Goal: Information Seeking & Learning: Learn about a topic

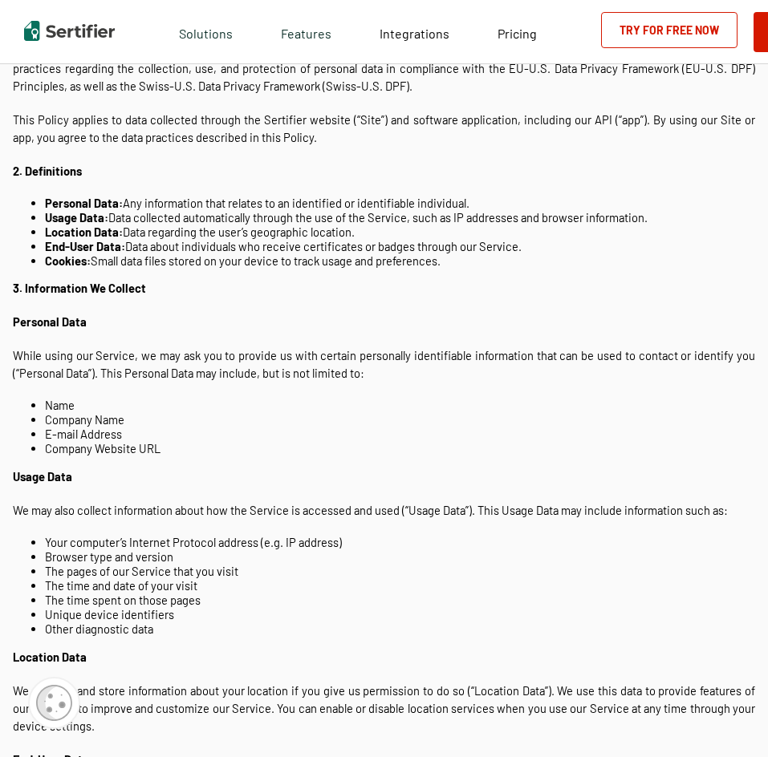
scroll to position [241, 0]
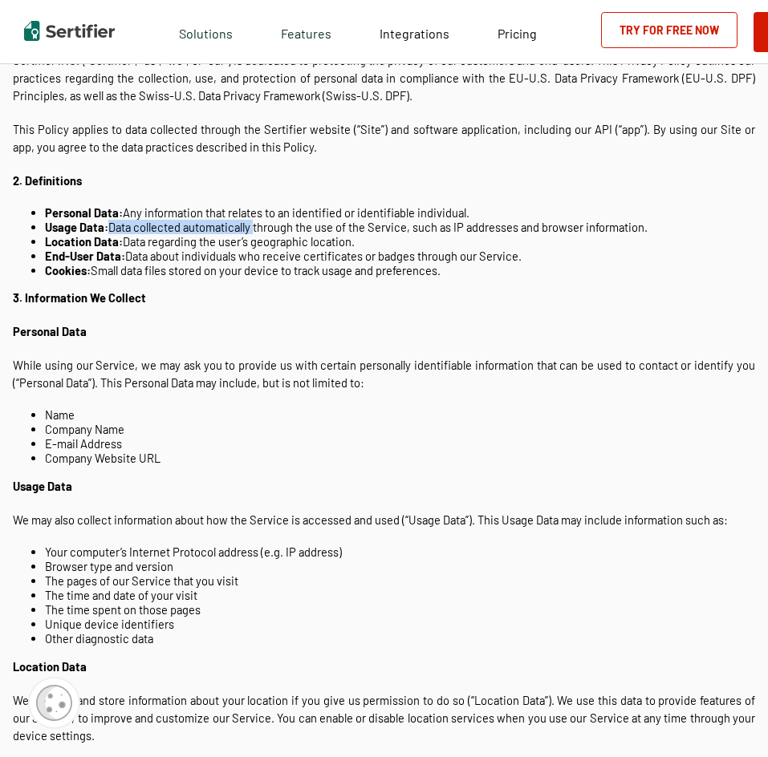
drag, startPoint x: 111, startPoint y: 227, endPoint x: 322, endPoint y: 225, distance: 210.9
click at [298, 227] on li "Usage Data: Data collected automatically through the use of the Service, such a…" at bounding box center [400, 227] width 710 height 14
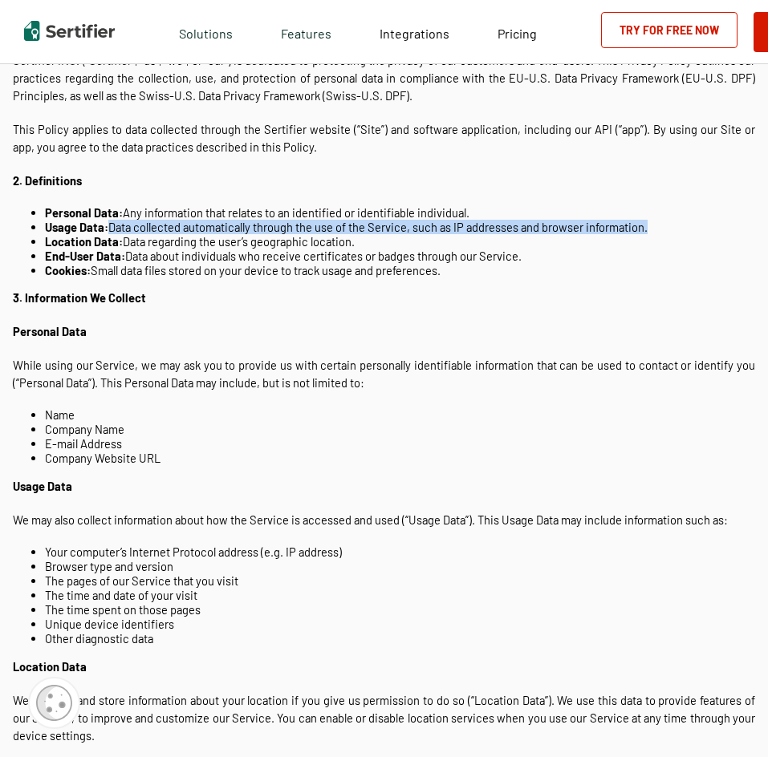
drag, startPoint x: 651, startPoint y: 229, endPoint x: 112, endPoint y: 225, distance: 539.0
click at [112, 225] on li "Usage Data: Data collected automatically through the use of the Service, such a…" at bounding box center [400, 227] width 710 height 14
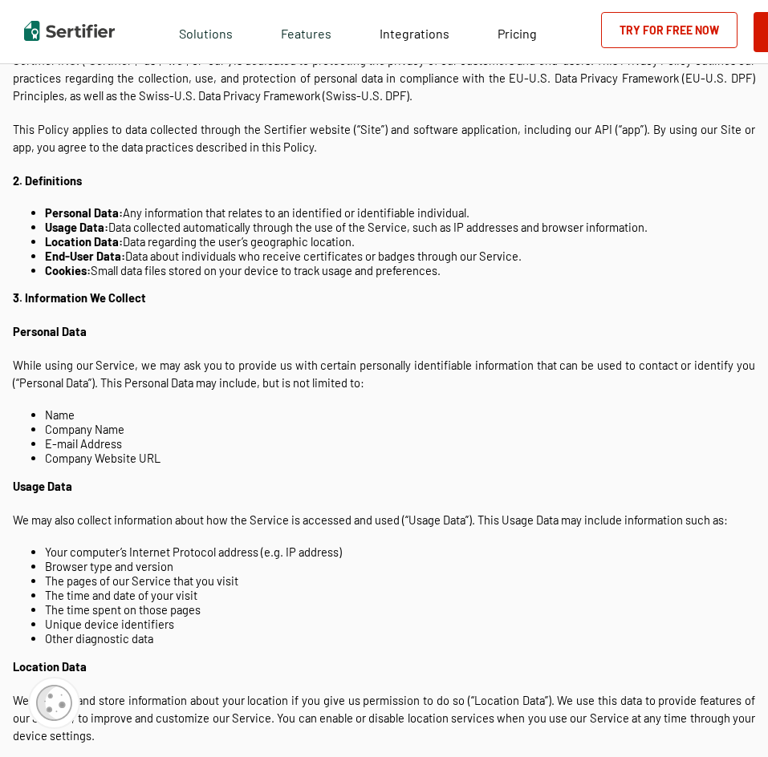
drag, startPoint x: 115, startPoint y: 226, endPoint x: 586, endPoint y: 241, distance: 471.8
click at [594, 251] on ul "Personal Data: Any information that relates to an identified or identifiable in…" at bounding box center [384, 241] width 742 height 72
click at [385, 236] on li "Location Data: Data regarding the user’s geographic location." at bounding box center [400, 241] width 710 height 14
drag, startPoint x: 122, startPoint y: 239, endPoint x: 284, endPoint y: 238, distance: 162.0
click at [284, 238] on li "Location Data: Data regarding the user’s geographic location." at bounding box center [400, 241] width 710 height 14
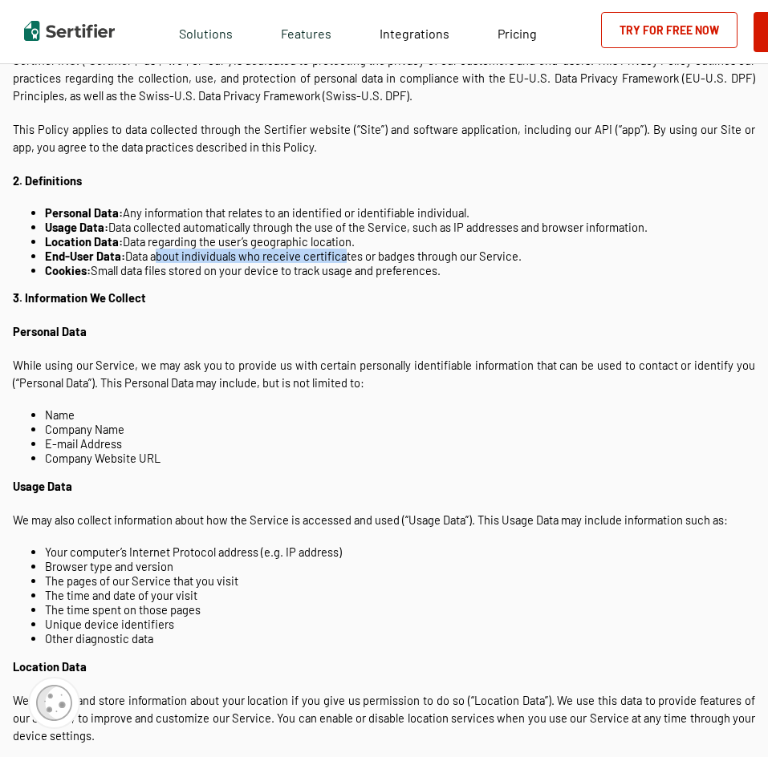
drag, startPoint x: 154, startPoint y: 253, endPoint x: 342, endPoint y: 257, distance: 187.7
click at [342, 257] on li "End-User Data: Data about individuals who receive certificates or badges throug…" at bounding box center [400, 256] width 710 height 14
drag, startPoint x: 130, startPoint y: 255, endPoint x: 533, endPoint y: 251, distance: 403.4
click at [533, 251] on li "End-User Data: Data about individuals who receive certificates or badges throug…" at bounding box center [400, 256] width 710 height 14
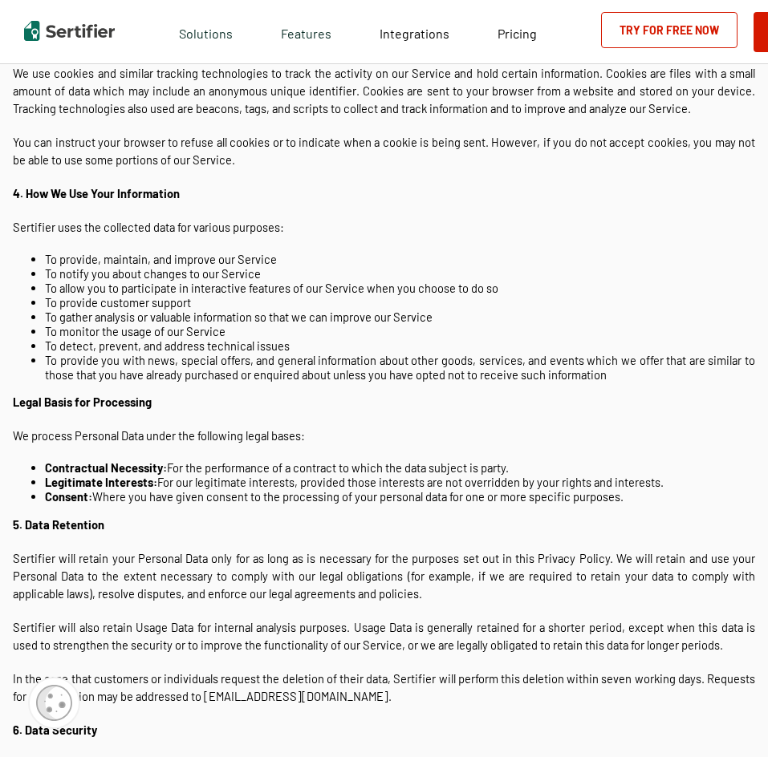
scroll to position [1123, 0]
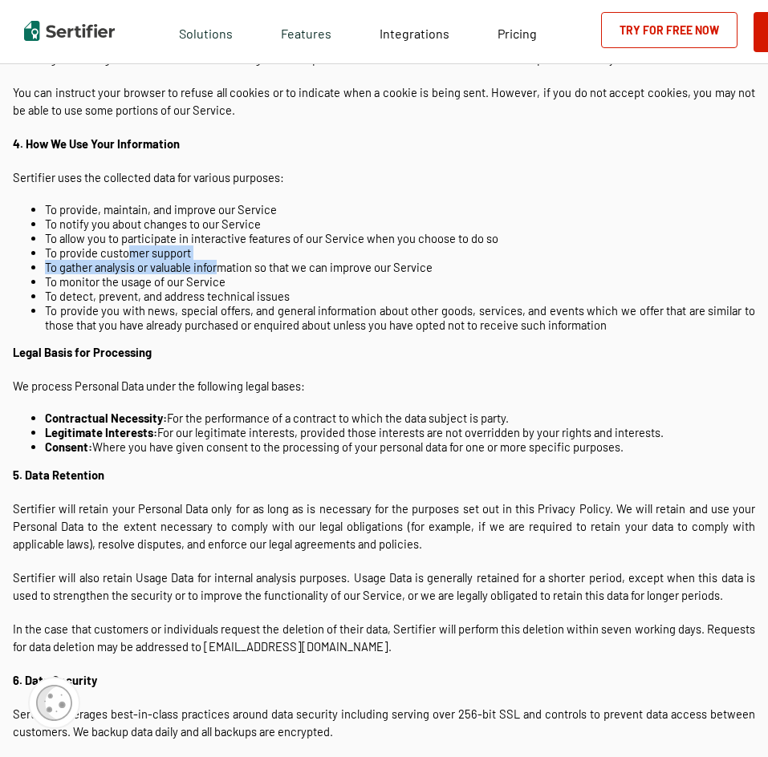
drag, startPoint x: 133, startPoint y: 245, endPoint x: 355, endPoint y: 276, distance: 224.3
click at [314, 271] on ul "To provide, maintain, and improve our Service To notify you about changes to ou…" at bounding box center [384, 267] width 742 height 130
click at [128, 241] on li "To allow you to participate in interactive features of our Service when you cho…" at bounding box center [400, 238] width 710 height 14
drag, startPoint x: 103, startPoint y: 240, endPoint x: 295, endPoint y: 238, distance: 192.5
click at [294, 238] on li "To allow you to participate in interactive features of our Service when you cho…" at bounding box center [400, 238] width 710 height 14
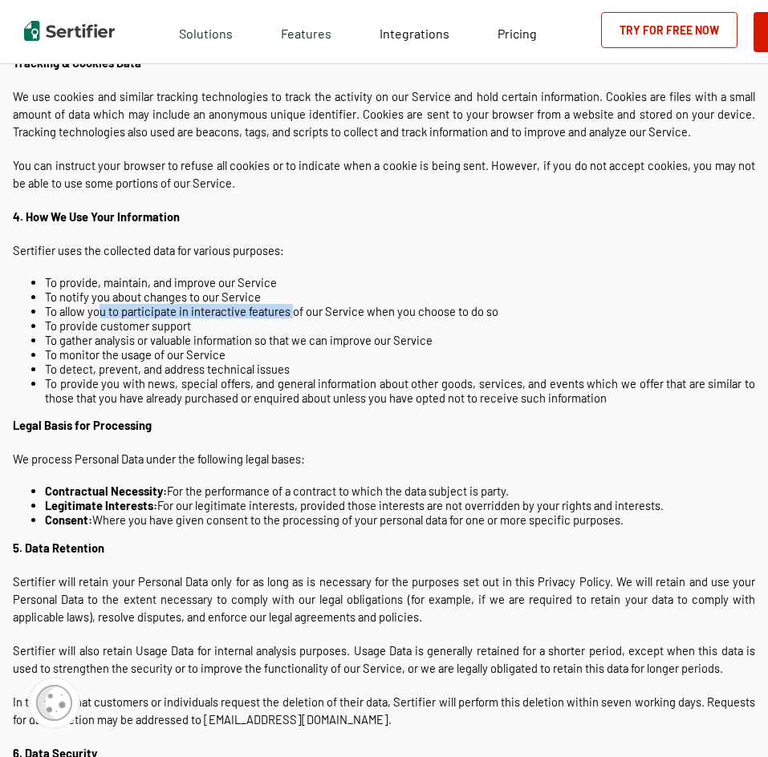
scroll to position [722, 0]
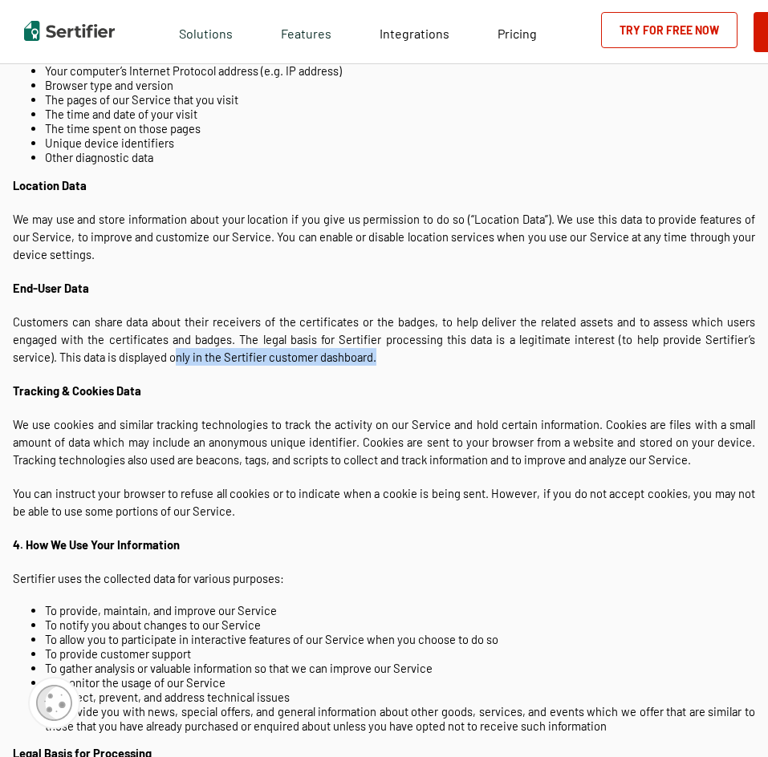
drag, startPoint x: 338, startPoint y: 368, endPoint x: 176, endPoint y: 361, distance: 161.4
click at [176, 361] on p "Customers can share data about their receivers of the certificates or the badge…" at bounding box center [384, 339] width 742 height 53
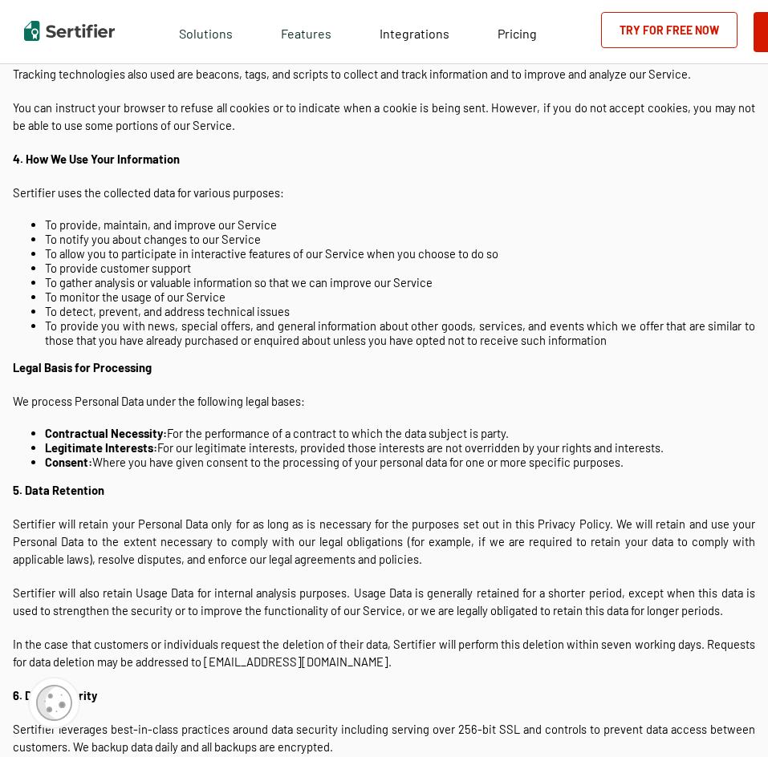
scroll to position [1123, 0]
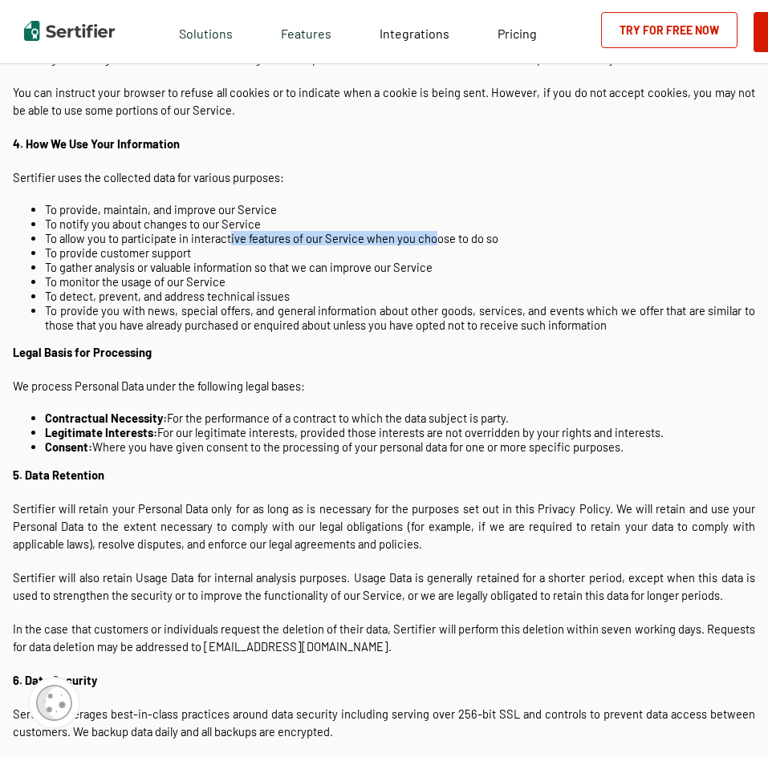
drag, startPoint x: 233, startPoint y: 239, endPoint x: 642, endPoint y: 242, distance: 409.8
click at [536, 241] on li "To allow you to participate in interactive features of our Service when you cho…" at bounding box center [400, 238] width 710 height 14
click at [330, 252] on li "To provide customer support" at bounding box center [400, 252] width 710 height 14
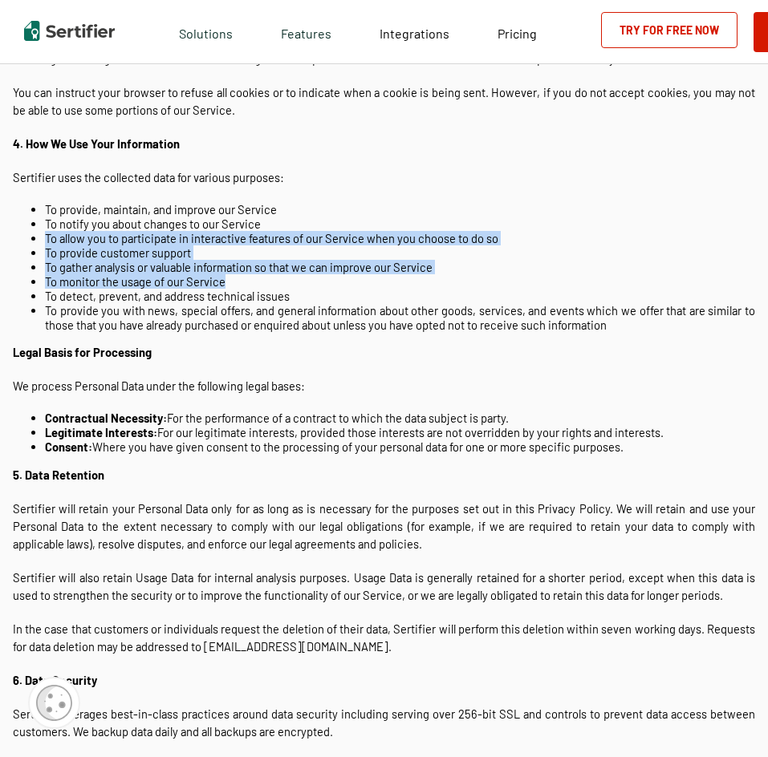
drag, startPoint x: 35, startPoint y: 239, endPoint x: 304, endPoint y: 290, distance: 273.5
click at [301, 290] on ul "To provide, maintain, and improve our Service To notify you about changes to ou…" at bounding box center [384, 267] width 742 height 130
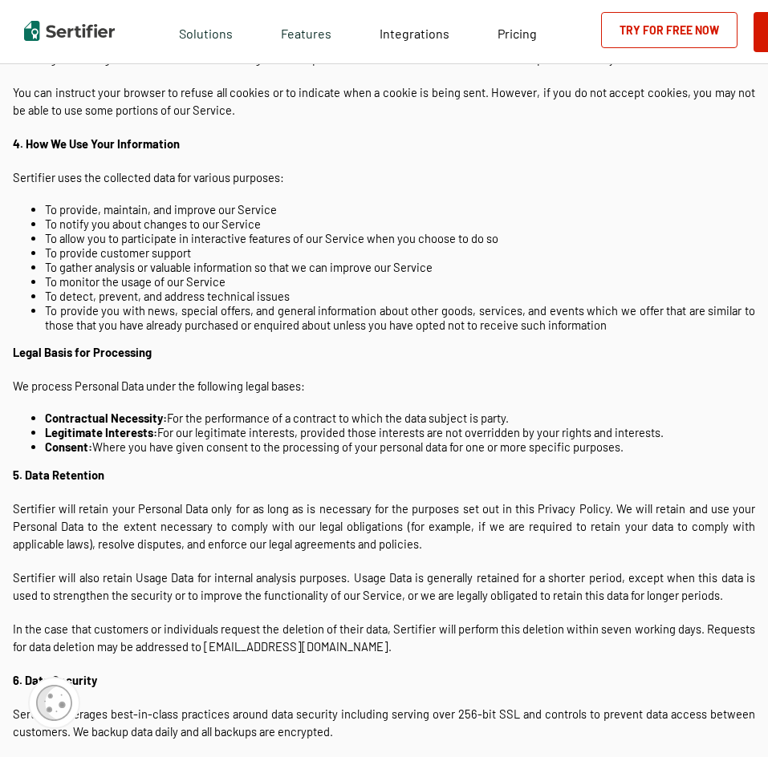
click at [205, 310] on li "To provide you with news, special offers, and general information about other g…" at bounding box center [400, 317] width 710 height 29
drag, startPoint x: 207, startPoint y: 225, endPoint x: 221, endPoint y: 227, distance: 13.8
click at [228, 223] on li "To notify you about changes to our Service" at bounding box center [400, 224] width 710 height 14
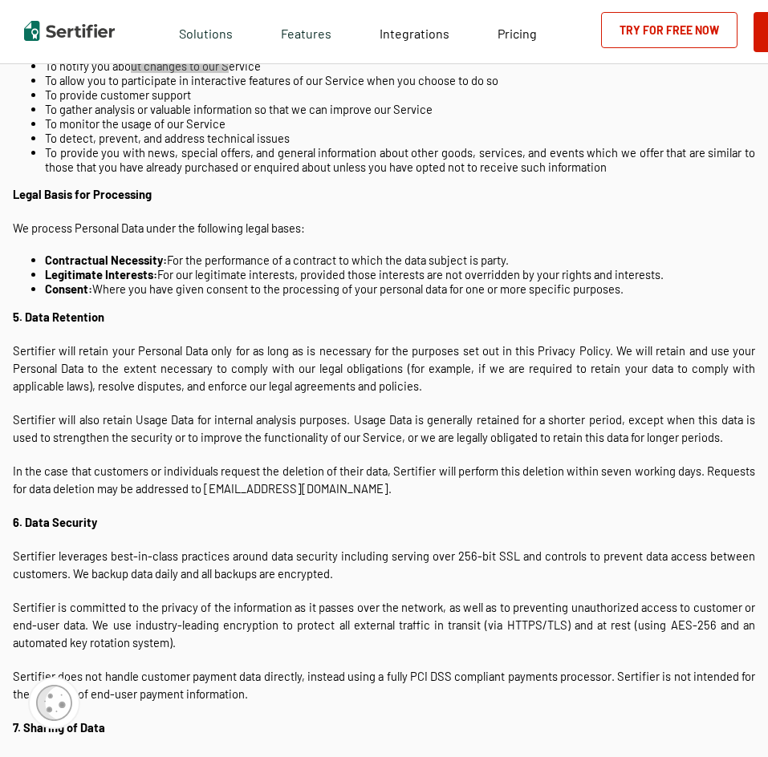
scroll to position [1363, 0]
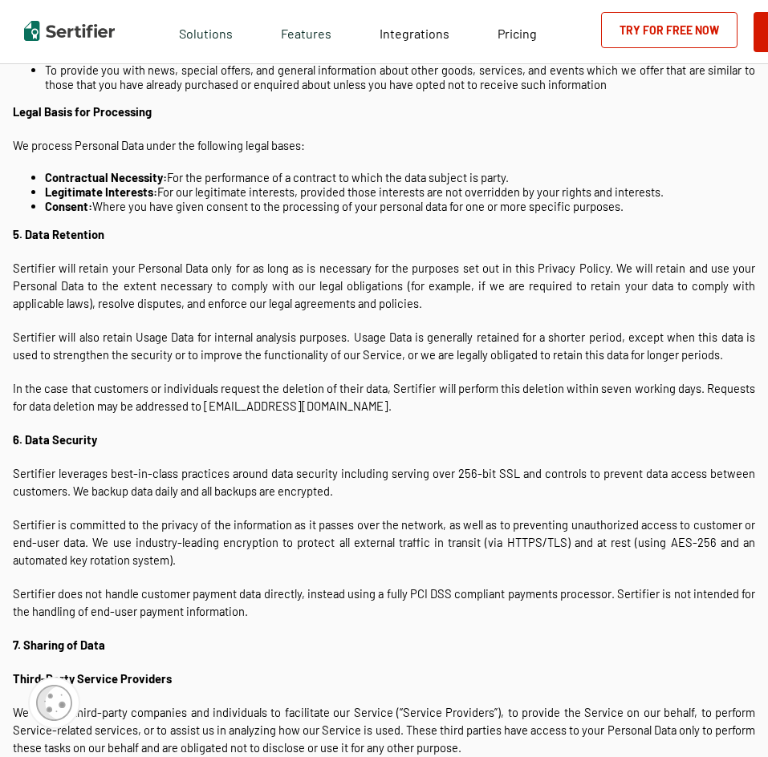
click at [262, 437] on p "6. Data Security" at bounding box center [384, 440] width 742 height 18
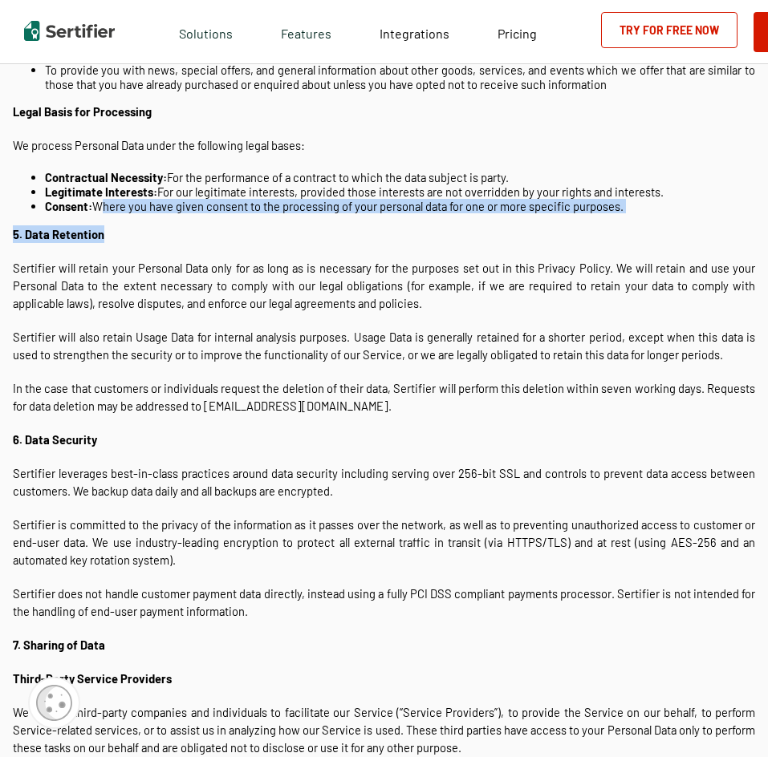
drag, startPoint x: 94, startPoint y: 209, endPoint x: 643, endPoint y: 216, distance: 549.4
click at [643, 216] on div "Last updated on: [DATE] 1. Introduction Sertifier INC. (“Sertifier”, “us”, “we”…" at bounding box center [384, 720] width 742 height 3742
click at [645, 209] on li "Consent: Where you have given consent to the processing of your personal data f…" at bounding box center [400, 206] width 710 height 14
drag, startPoint x: 643, startPoint y: 209, endPoint x: 95, endPoint y: 206, distance: 548.6
click at [95, 206] on li "Consent: Where you have given consent to the processing of your personal data f…" at bounding box center [400, 206] width 710 height 14
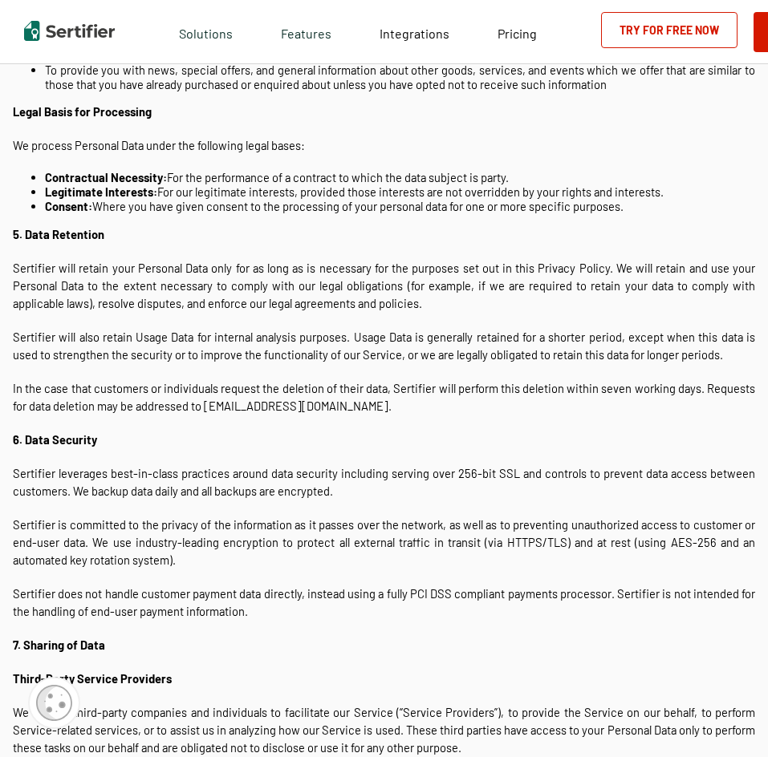
click at [115, 268] on p "Sertifier will retain your Personal Data only for as long as is necessary for t…" at bounding box center [384, 285] width 742 height 53
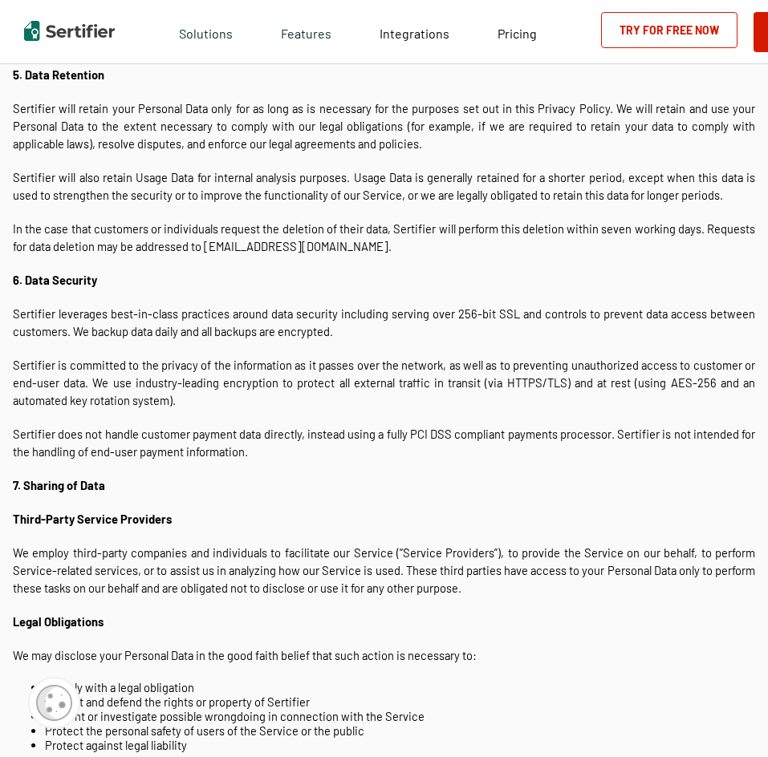
scroll to position [1524, 0]
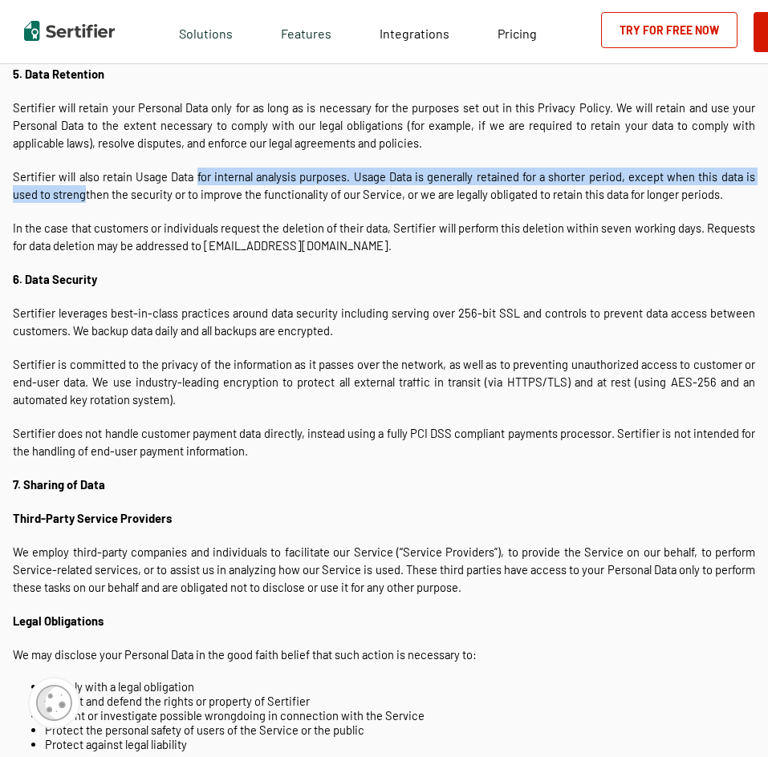
drag, startPoint x: 193, startPoint y: 182, endPoint x: 225, endPoint y: 178, distance: 32.3
click at [221, 180] on p "Sertifier will also retain Usage Data for internal analysis purposes. Usage Dat…" at bounding box center [384, 185] width 742 height 35
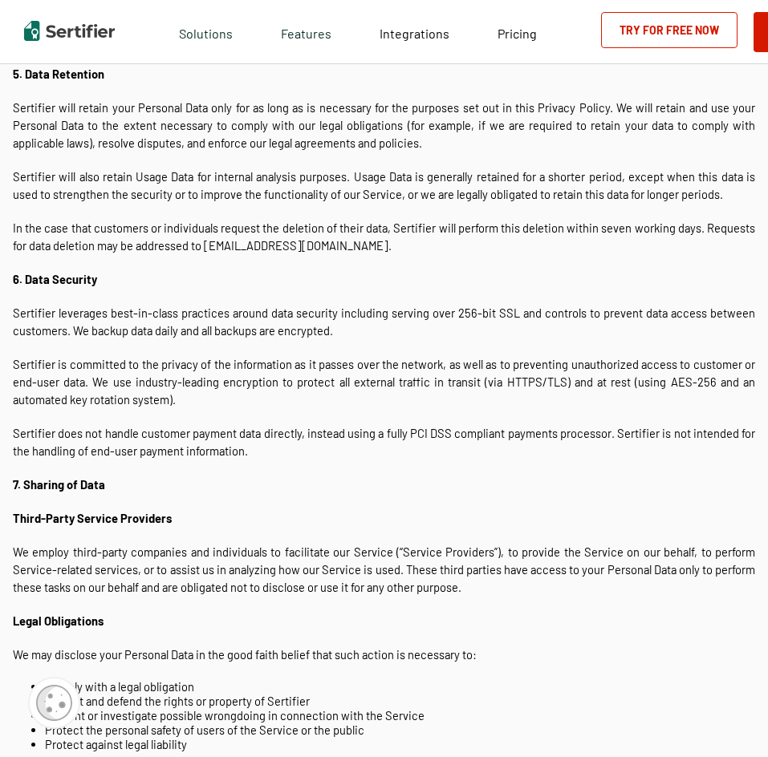
click at [75, 234] on p "In the case that customers or individuals request the deletion of their data, S…" at bounding box center [384, 236] width 742 height 35
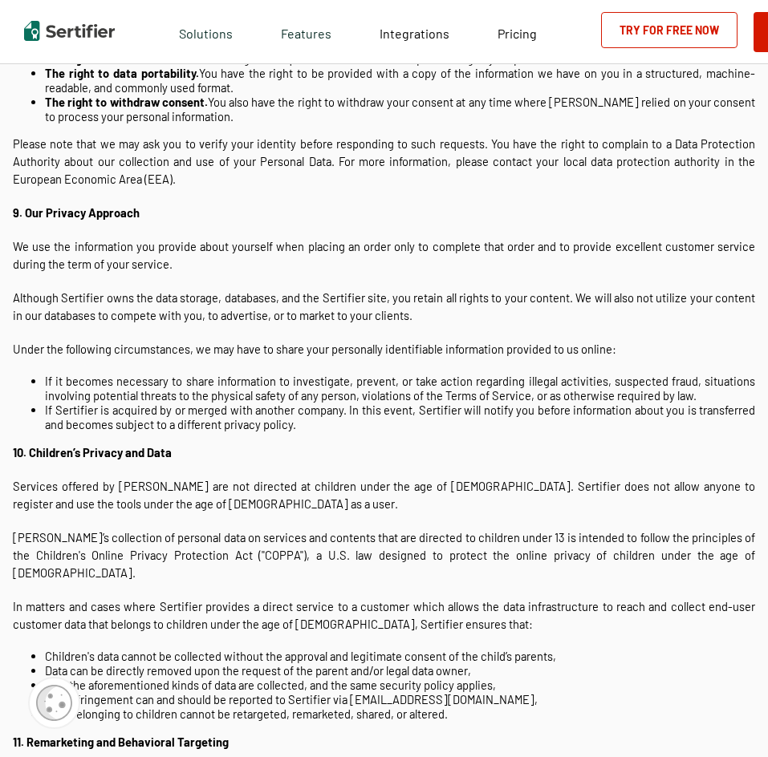
scroll to position [2566, 0]
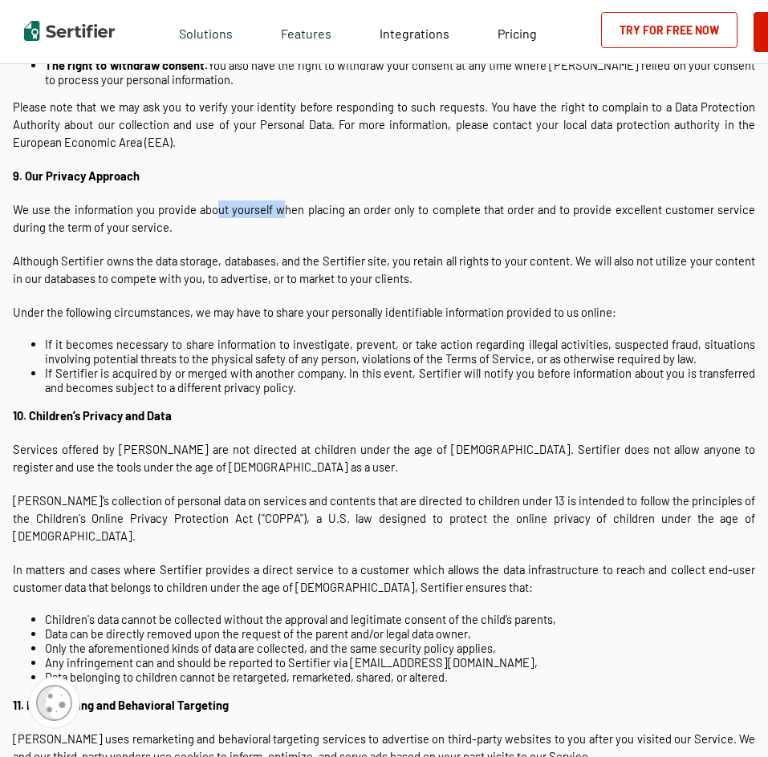
drag, startPoint x: 215, startPoint y: 208, endPoint x: 345, endPoint y: 214, distance: 130.1
click at [327, 211] on p "We use the information you provide about yourself when placing an order only to…" at bounding box center [384, 217] width 742 height 35
click at [355, 258] on p "Although Sertifier owns the data storage, databases, and the Sertifier site, yo…" at bounding box center [384, 269] width 742 height 35
drag, startPoint x: 106, startPoint y: 278, endPoint x: 312, endPoint y: 297, distance: 206.9
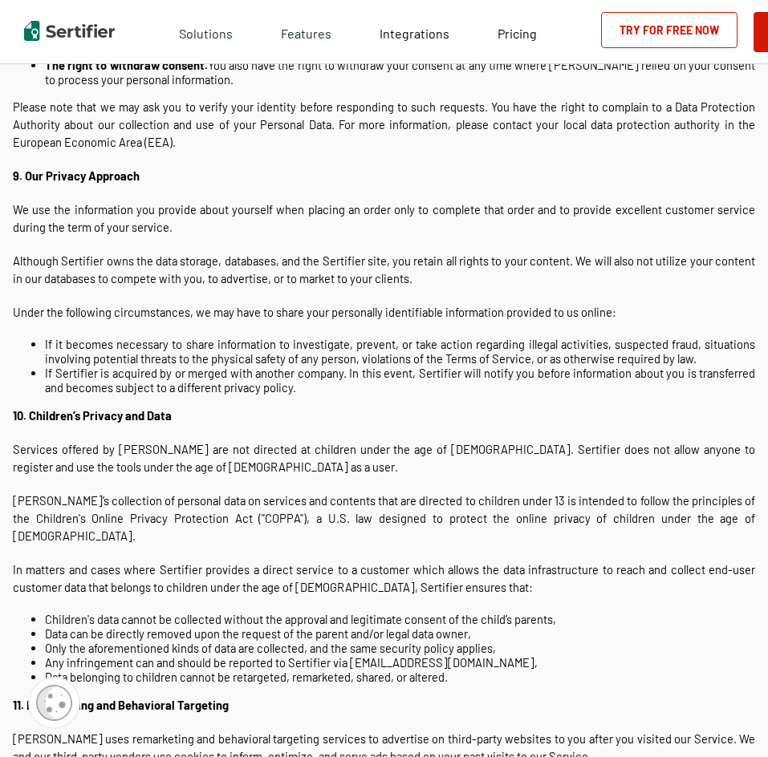
click at [318, 308] on p "Under the following circumstances, we may have to share your personally identif…" at bounding box center [384, 312] width 742 height 18
click at [232, 257] on p "Although Sertifier owns the data storage, databases, and the Sertifier site, yo…" at bounding box center [384, 269] width 742 height 35
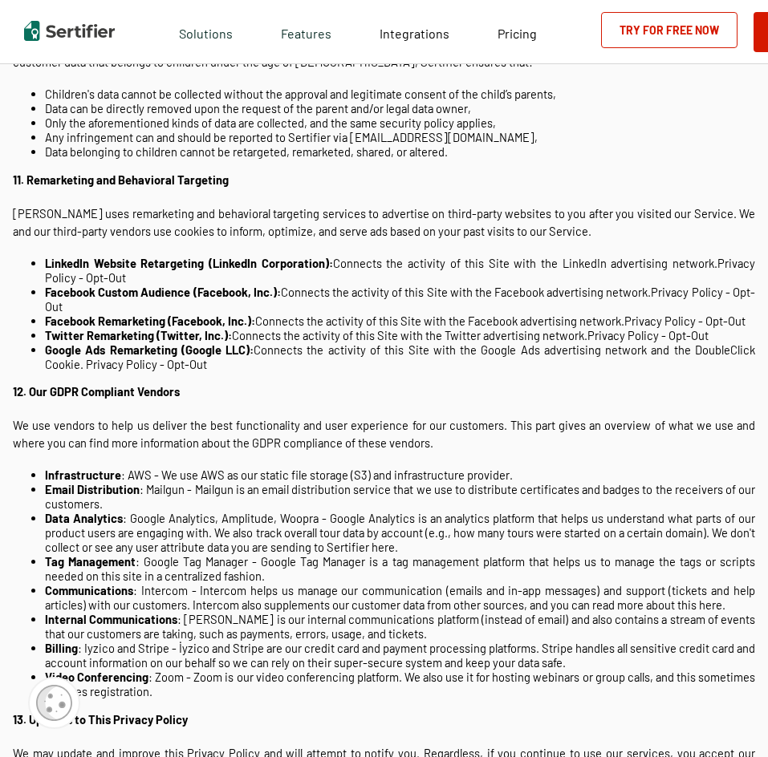
scroll to position [3128, 0]
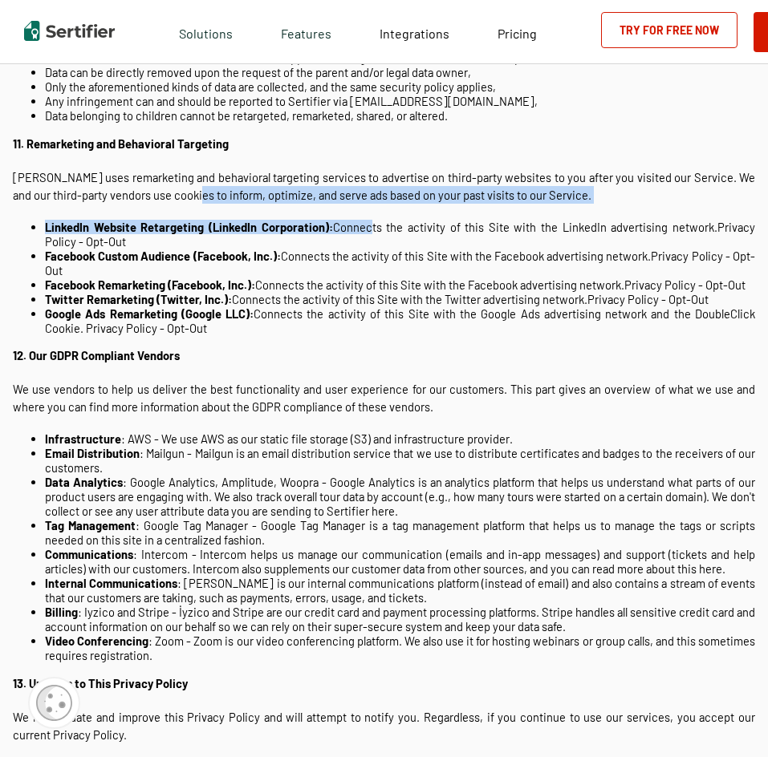
drag, startPoint x: 181, startPoint y: 180, endPoint x: 404, endPoint y: 209, distance: 224.9
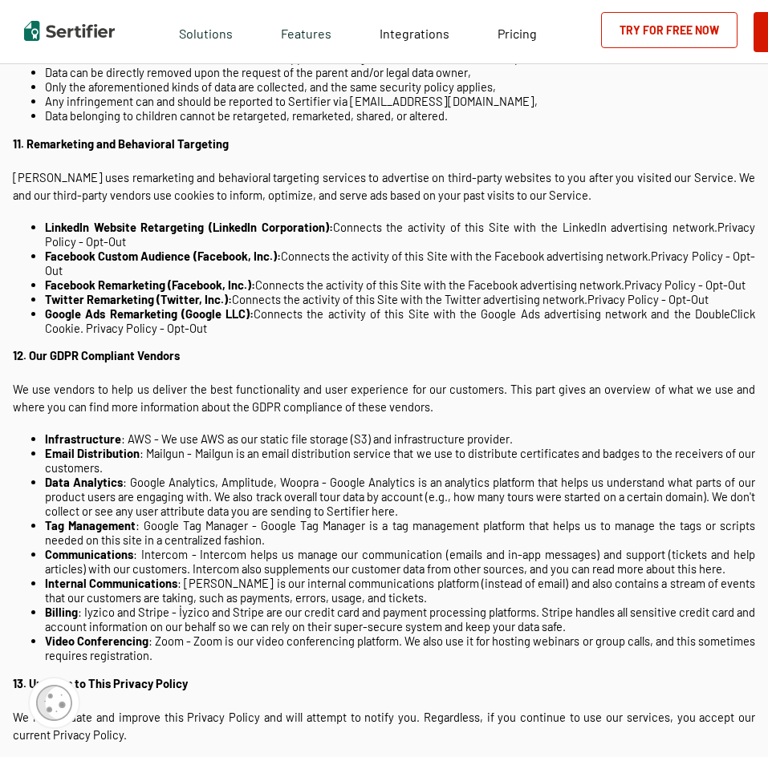
click at [294, 249] on li "Facebook Custom Audience (Facebook, Inc.): Connects the activity of this Site w…" at bounding box center [400, 263] width 710 height 29
drag, startPoint x: 103, startPoint y: 234, endPoint x: 173, endPoint y: 237, distance: 70.6
click at [165, 249] on strong "Facebook Custom Audience (Facebook, Inc.):" at bounding box center [163, 256] width 236 height 14
drag, startPoint x: 43, startPoint y: 255, endPoint x: 205, endPoint y: 269, distance: 161.8
click at [206, 269] on ul "LinkedIn Website Retargeting (LinkedIn Corporation): Connects the activity of t…" at bounding box center [384, 277] width 742 height 115
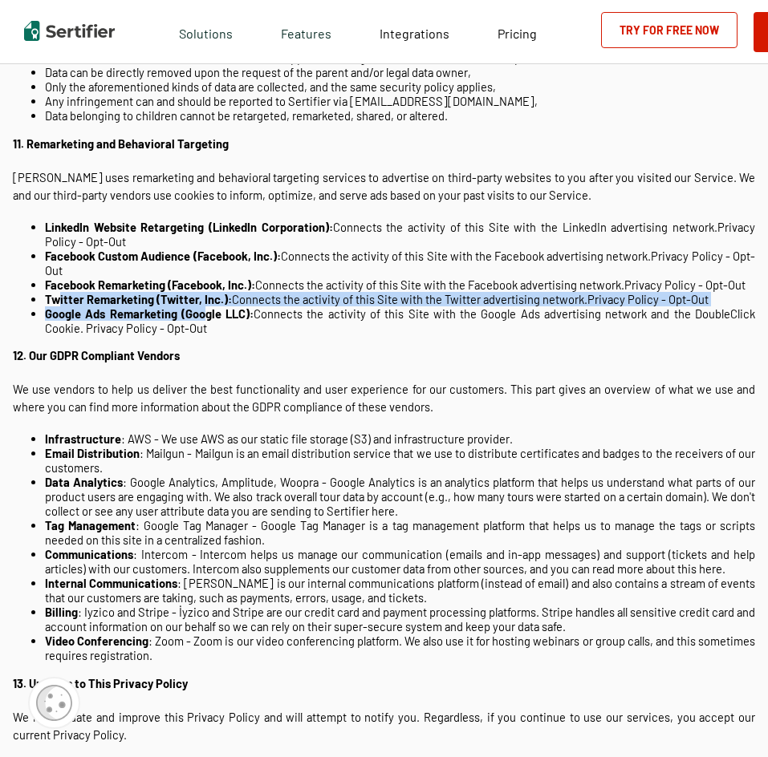
drag, startPoint x: 60, startPoint y: 302, endPoint x: 229, endPoint y: 314, distance: 168.9
click at [214, 314] on ul "LinkedIn Website Retargeting (LinkedIn Corporation): Connects the activity of t…" at bounding box center [384, 277] width 742 height 115
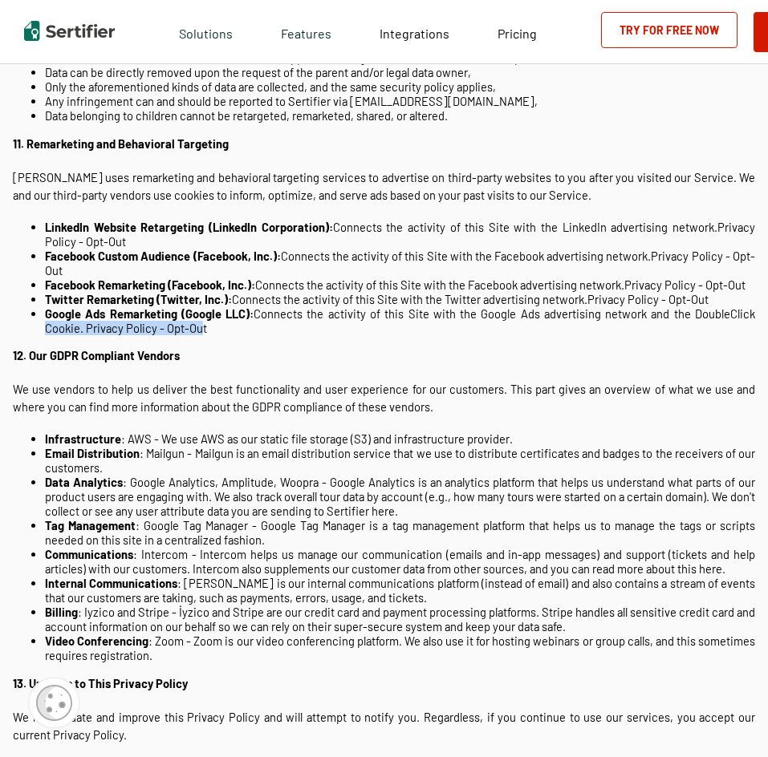
drag, startPoint x: 46, startPoint y: 319, endPoint x: 233, endPoint y: 328, distance: 187.9
click at [224, 326] on li "Google Ads Remarketing (Google LLC): Connects the activity of this Site with th…" at bounding box center [400, 320] width 710 height 29
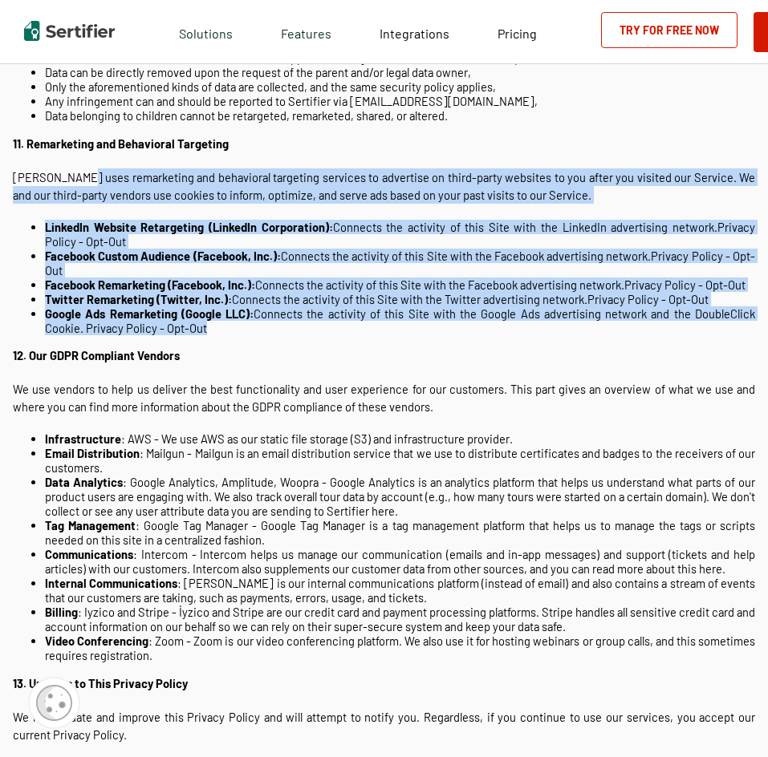
drag, startPoint x: 213, startPoint y: 322, endPoint x: 71, endPoint y: 151, distance: 223.2
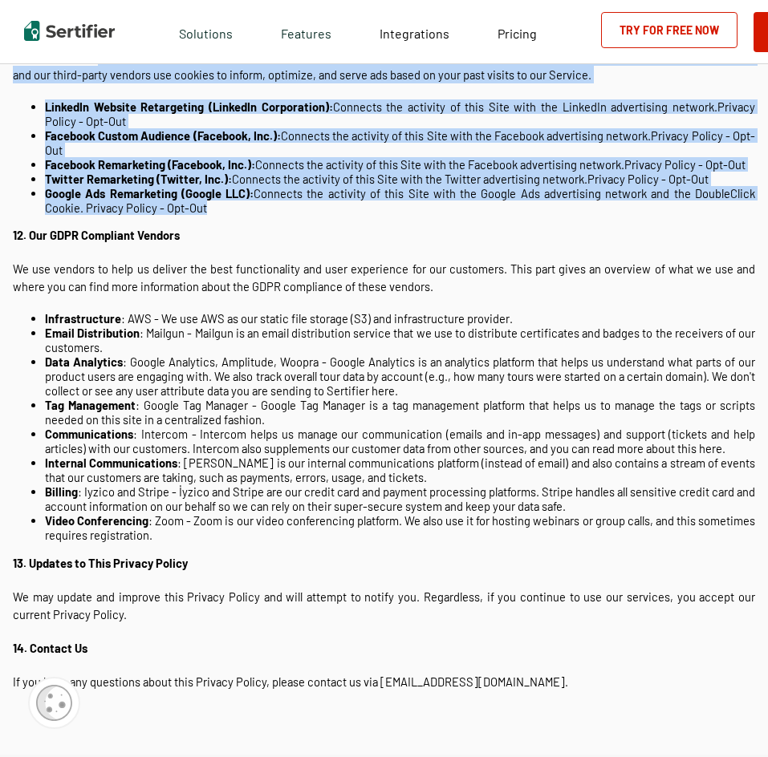
scroll to position [3288, 0]
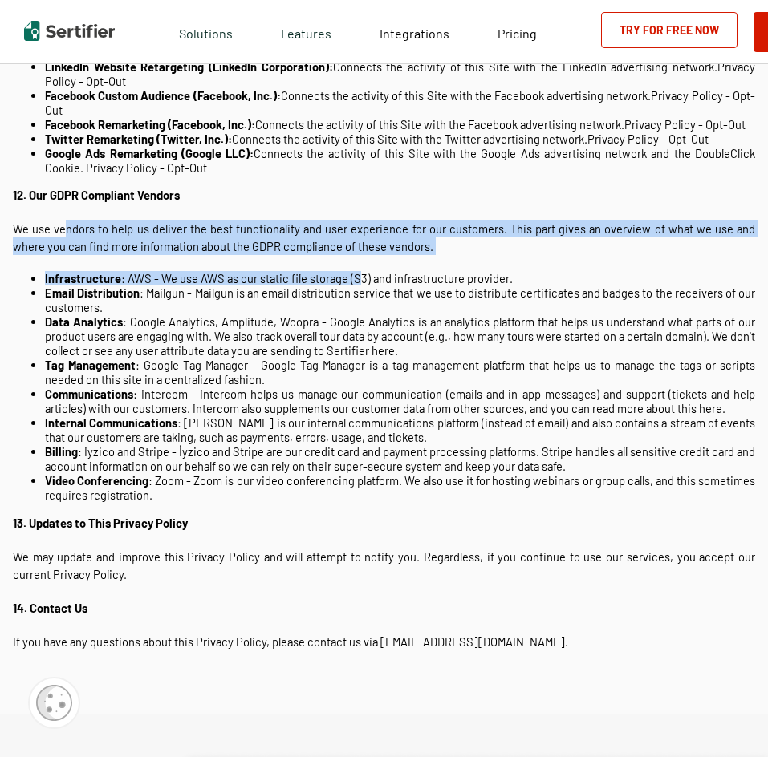
drag, startPoint x: 67, startPoint y: 225, endPoint x: 410, endPoint y: 278, distance: 346.5
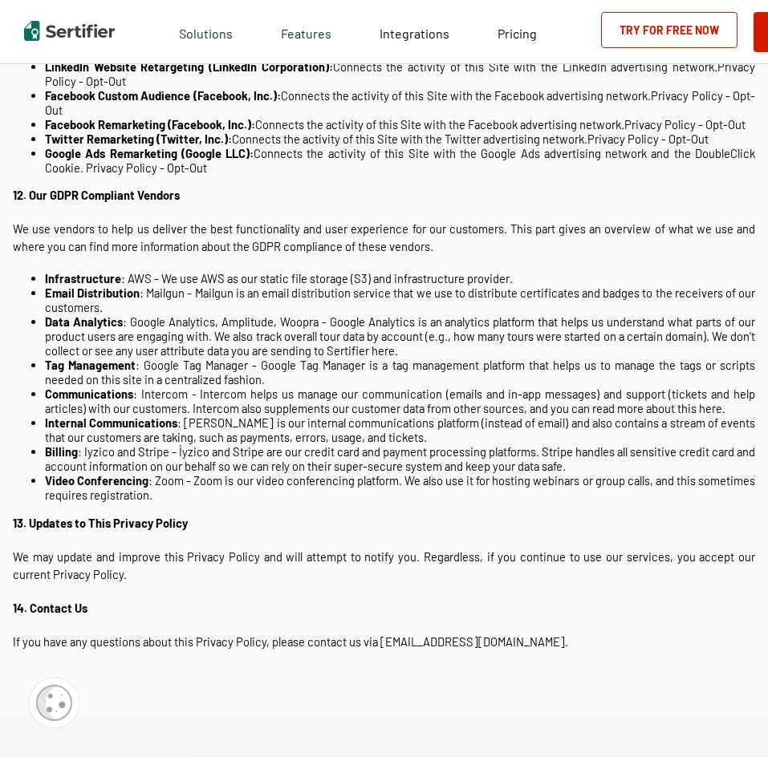
click at [373, 287] on li "Email Distribution : Mailgun - Mailgun is an email distribution service that we…" at bounding box center [400, 300] width 710 height 29
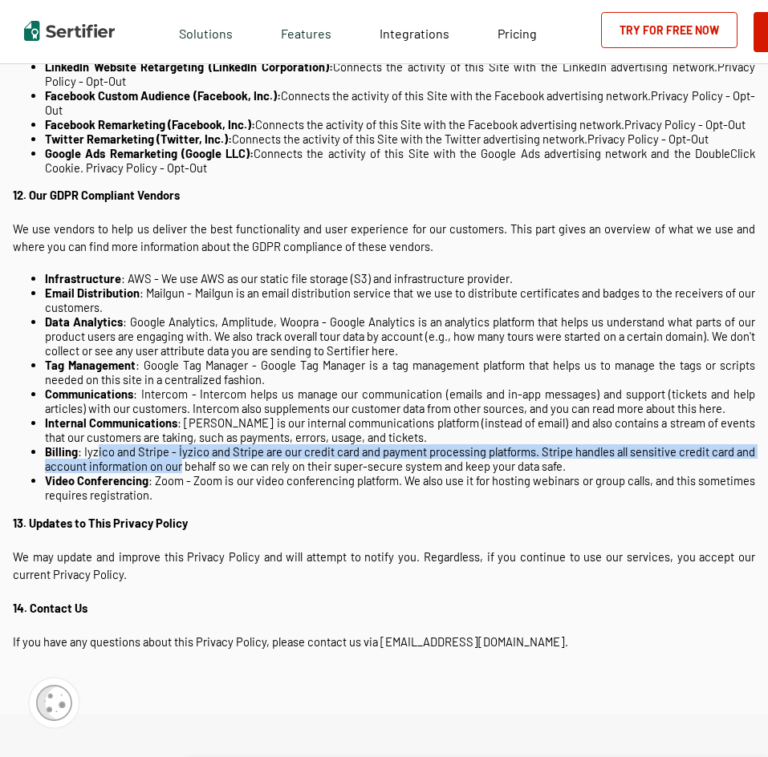
drag, startPoint x: 98, startPoint y: 453, endPoint x: 212, endPoint y: 467, distance: 114.7
click at [212, 467] on li "Billing : Iyzico and Stripe - İyzico and Stripe are our credit card and payment…" at bounding box center [400, 458] width 710 height 29
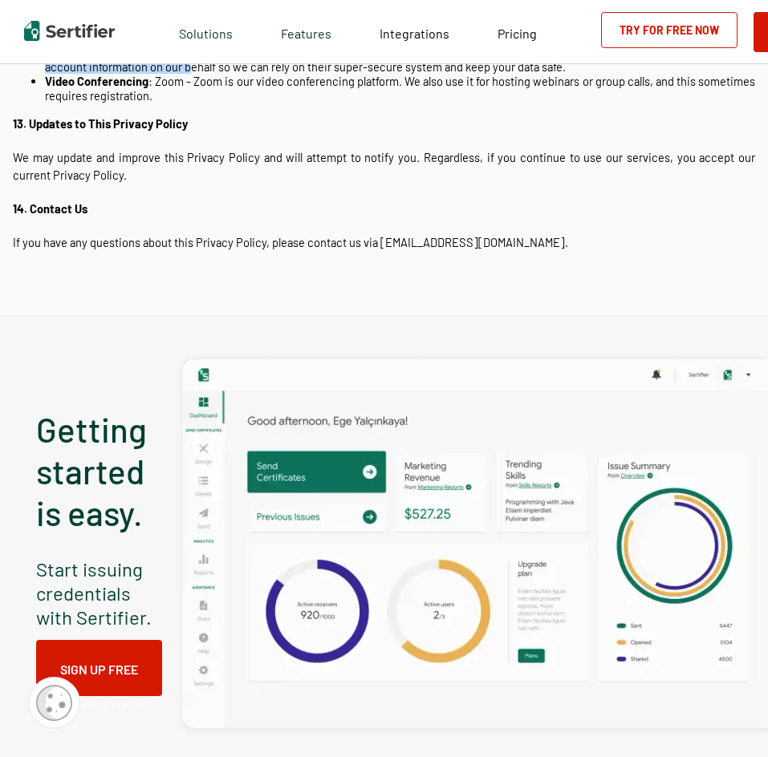
scroll to position [3689, 0]
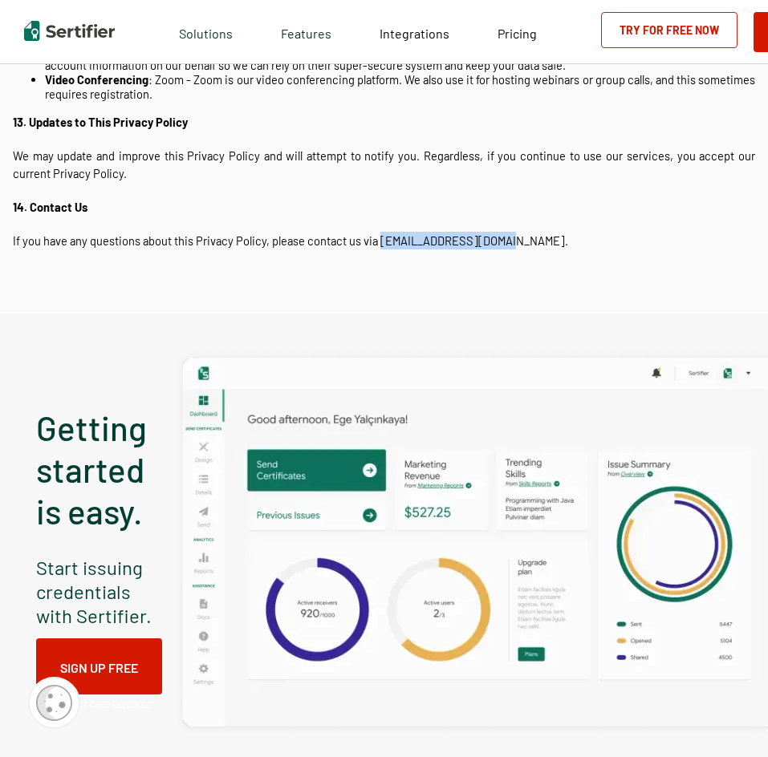
drag, startPoint x: 379, startPoint y: 239, endPoint x: 496, endPoint y: 241, distance: 116.3
click at [496, 241] on p "If you have any questions about this Privacy Policy, please contact us via [EMA…" at bounding box center [384, 241] width 742 height 18
copy p "[EMAIL_ADDRESS][DOMAIN_NAME]"
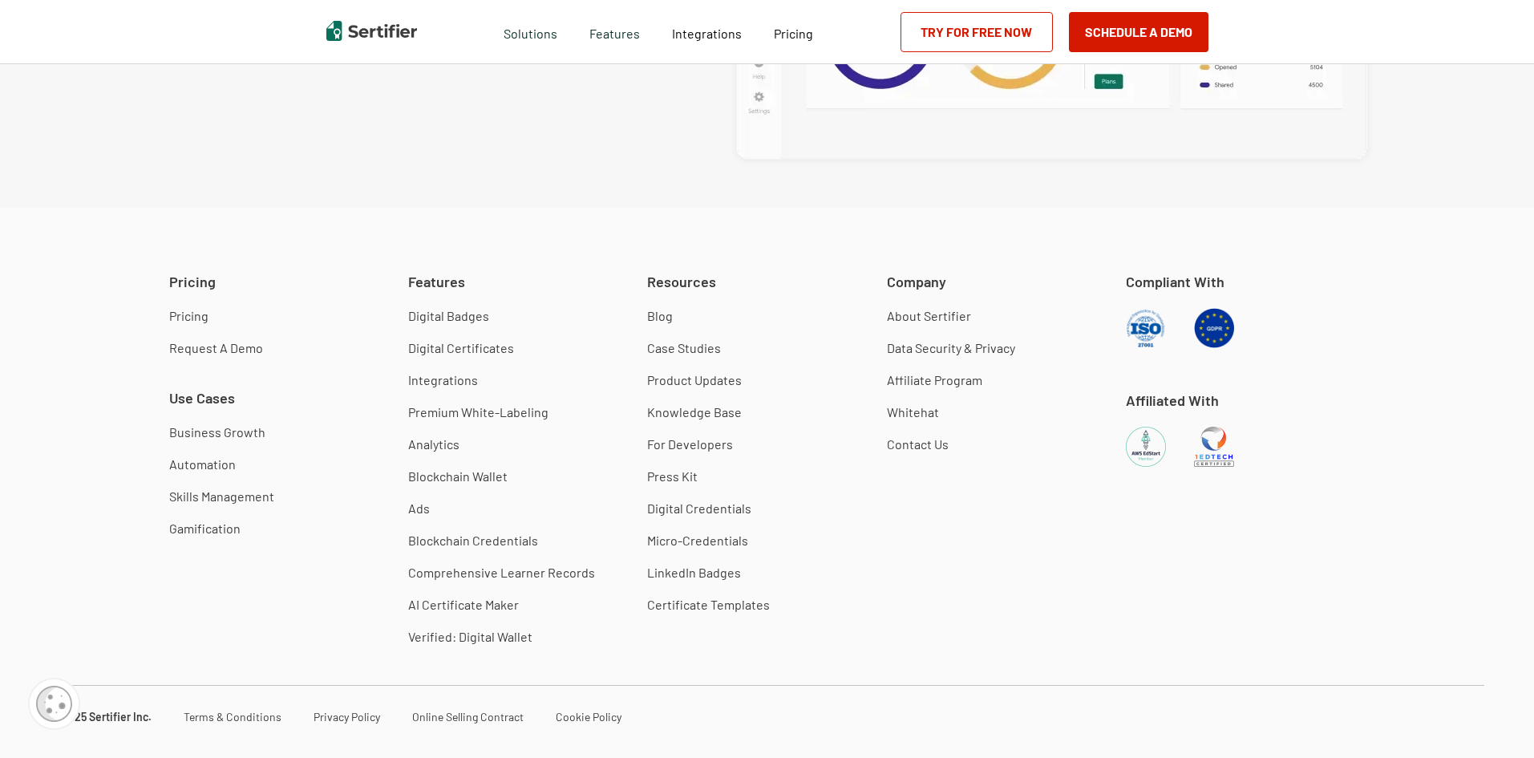
scroll to position [3691, 0]
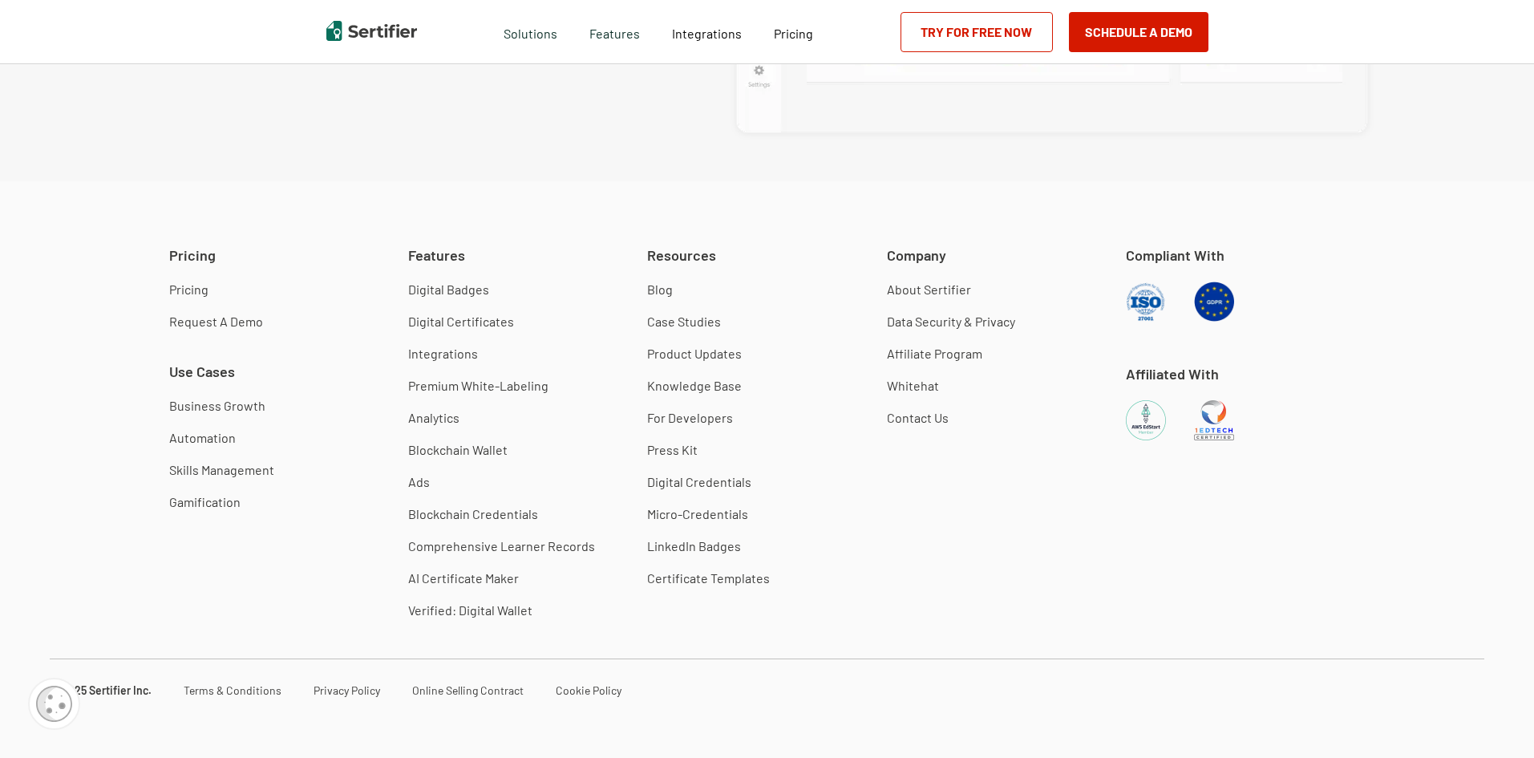
click at [762, 413] on link "Contact Us" at bounding box center [918, 418] width 62 height 16
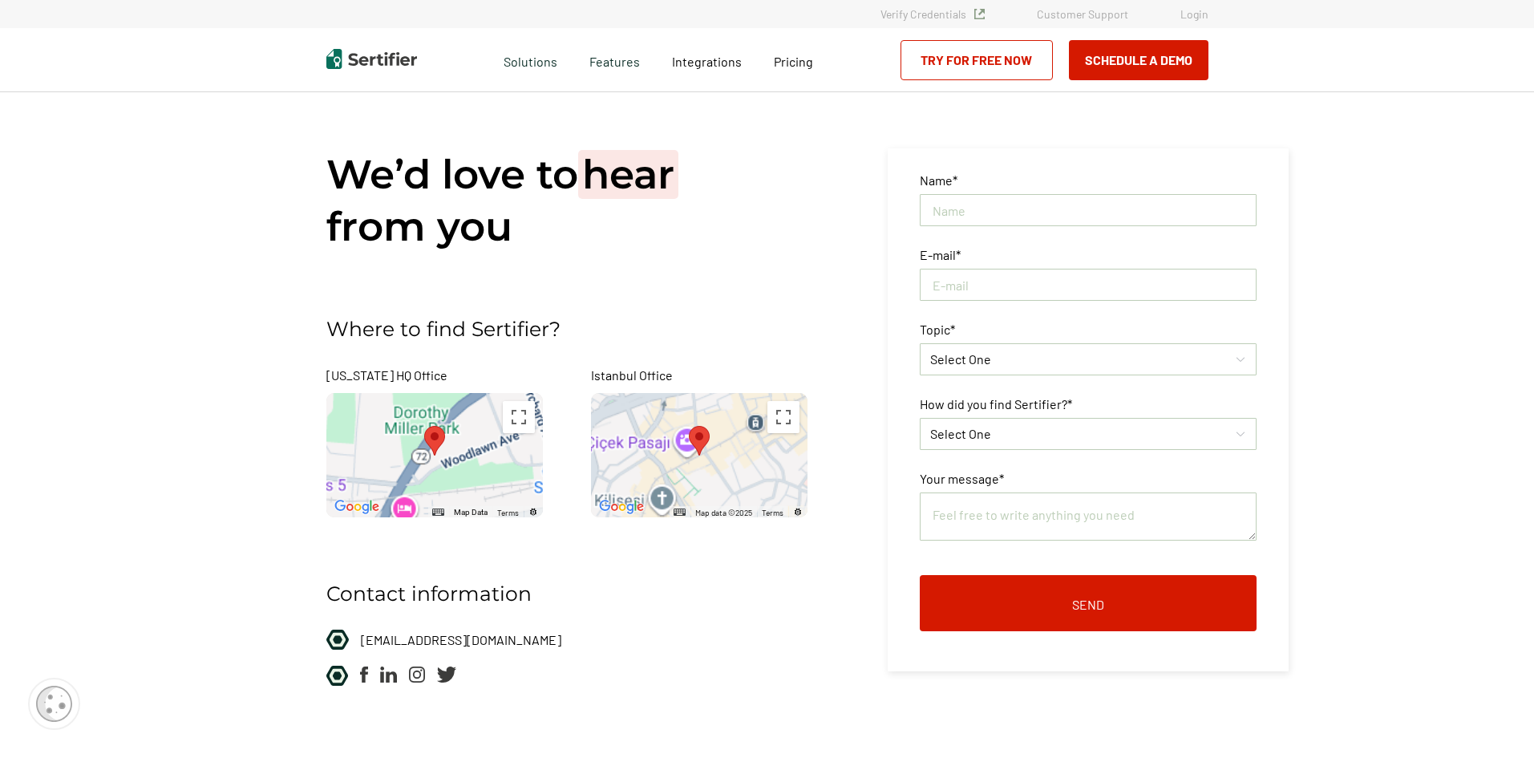
scroll to position [3691, 0]
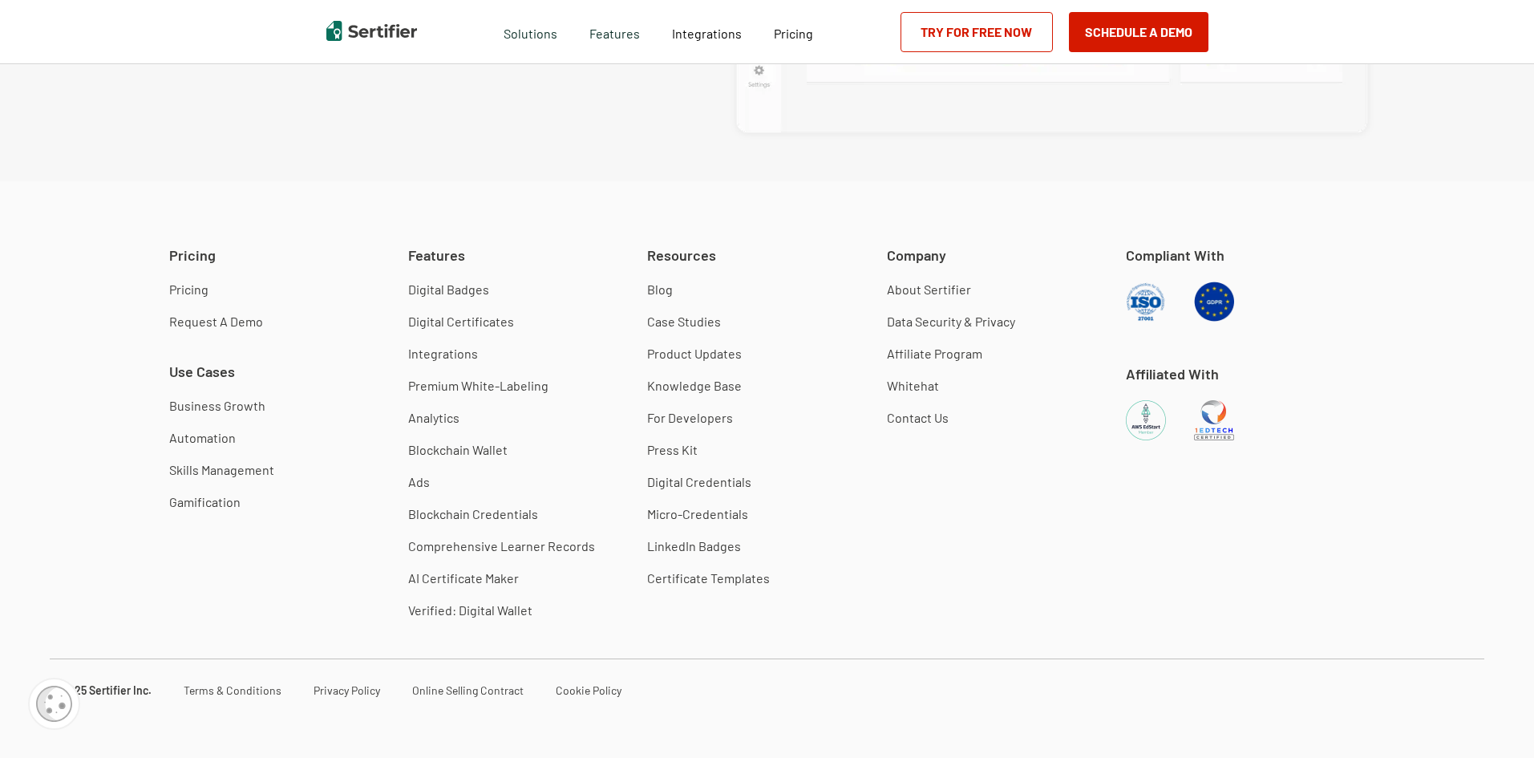
click at [762, 318] on link "Data Security & Privacy" at bounding box center [951, 322] width 128 height 16
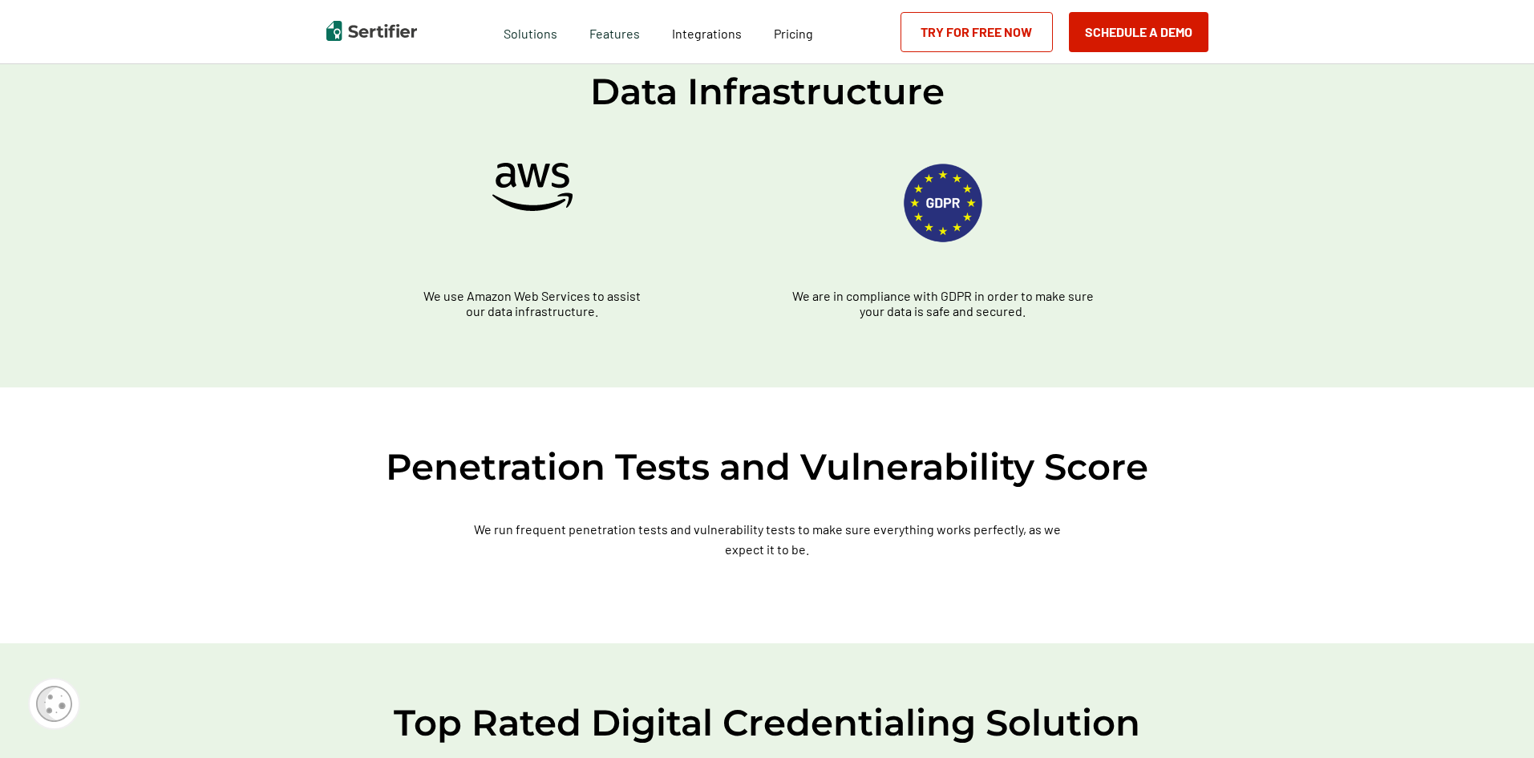
scroll to position [2386, 0]
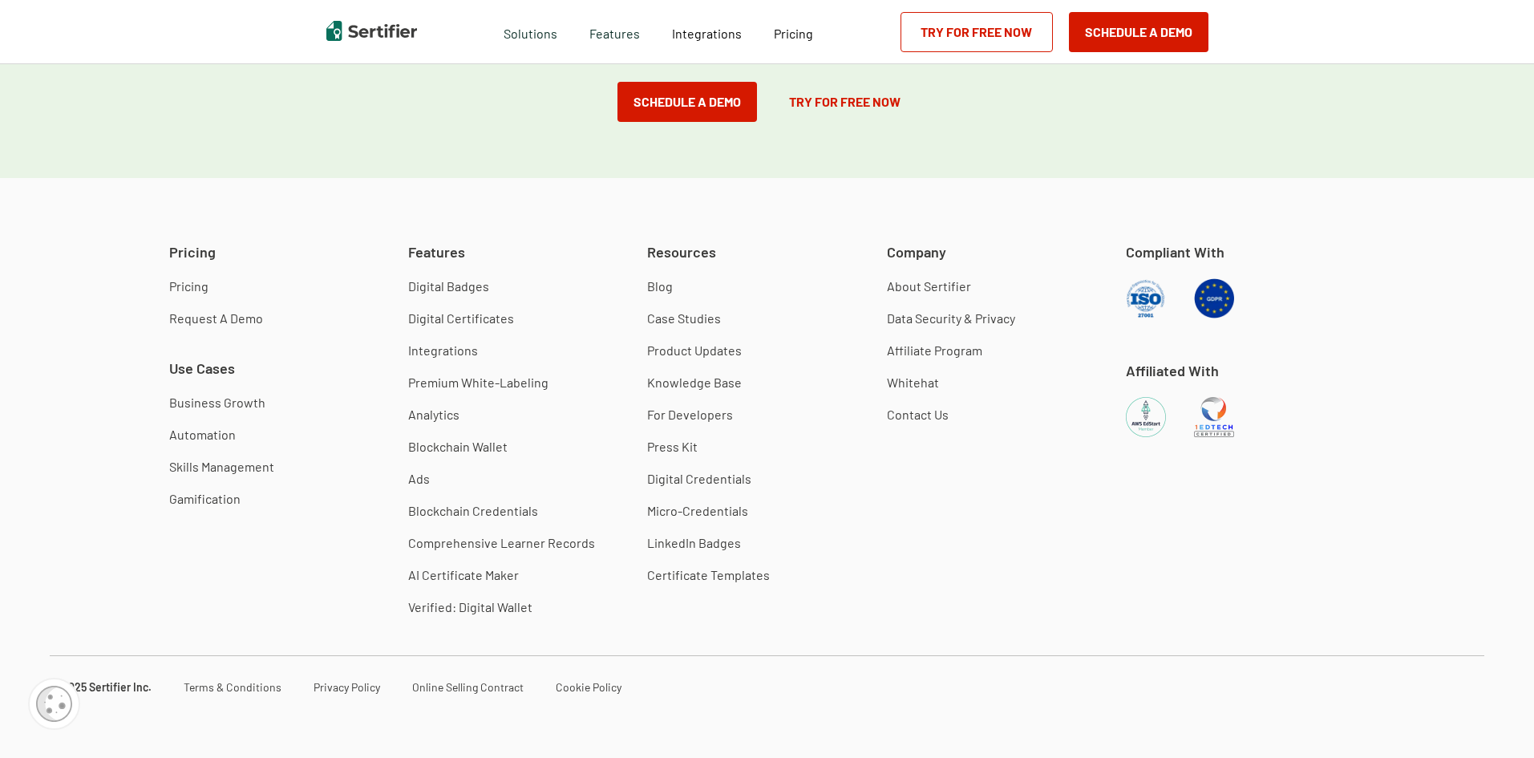
click at [220, 687] on link "Terms & Conditions" at bounding box center [233, 687] width 98 height 14
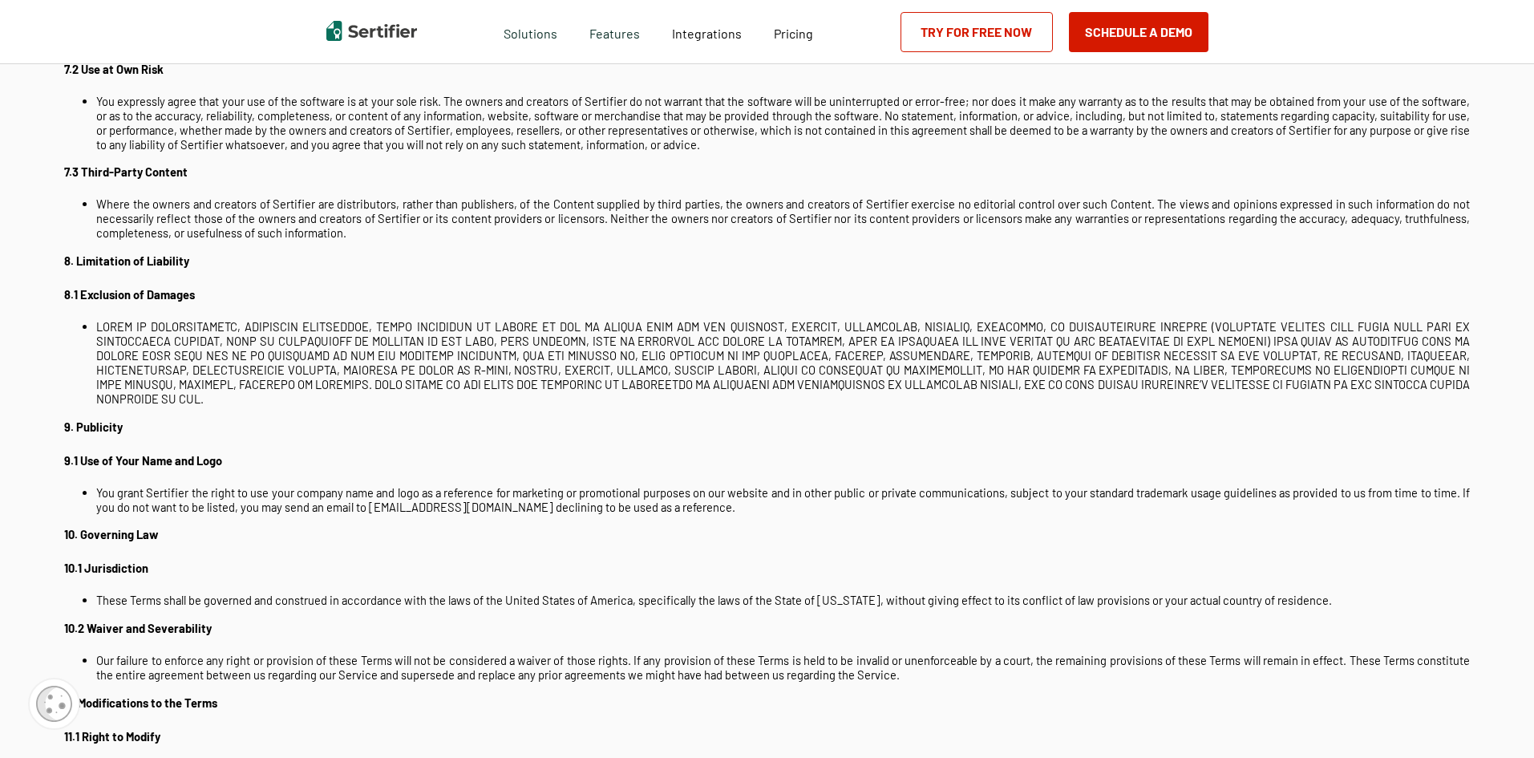
scroll to position [2326, 0]
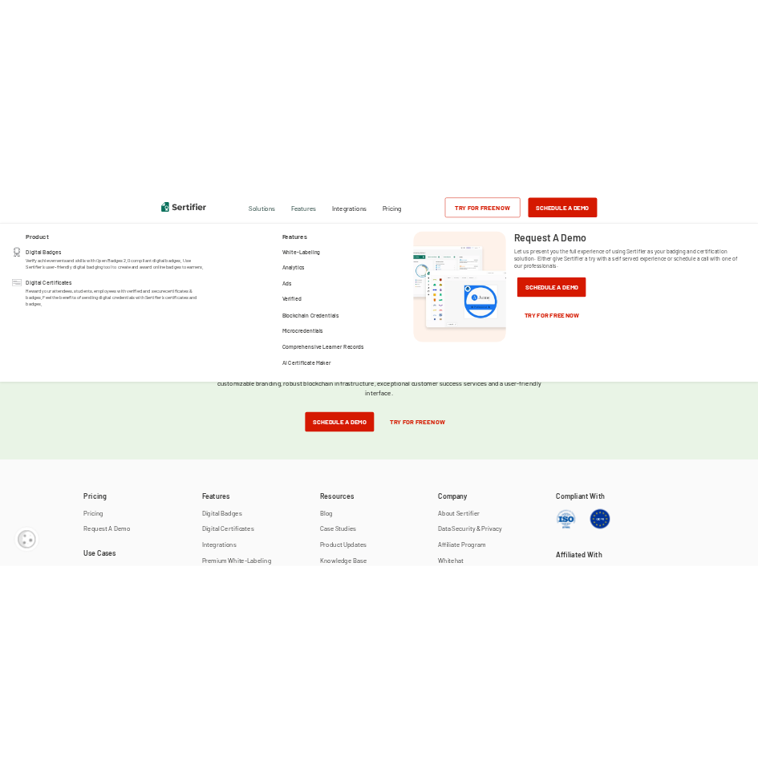
scroll to position [2362, 0]
